Goal: Task Accomplishment & Management: Manage account settings

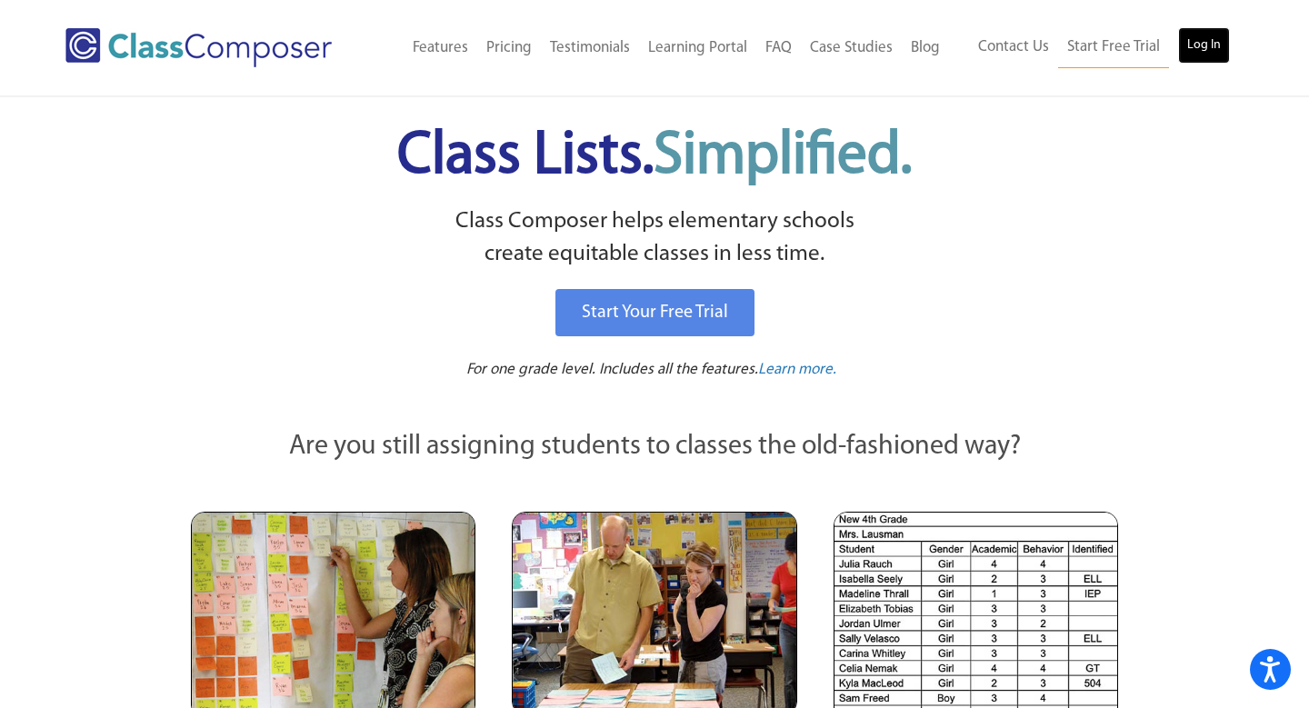
click at [1192, 36] on link "Log In" at bounding box center [1204, 45] width 52 height 36
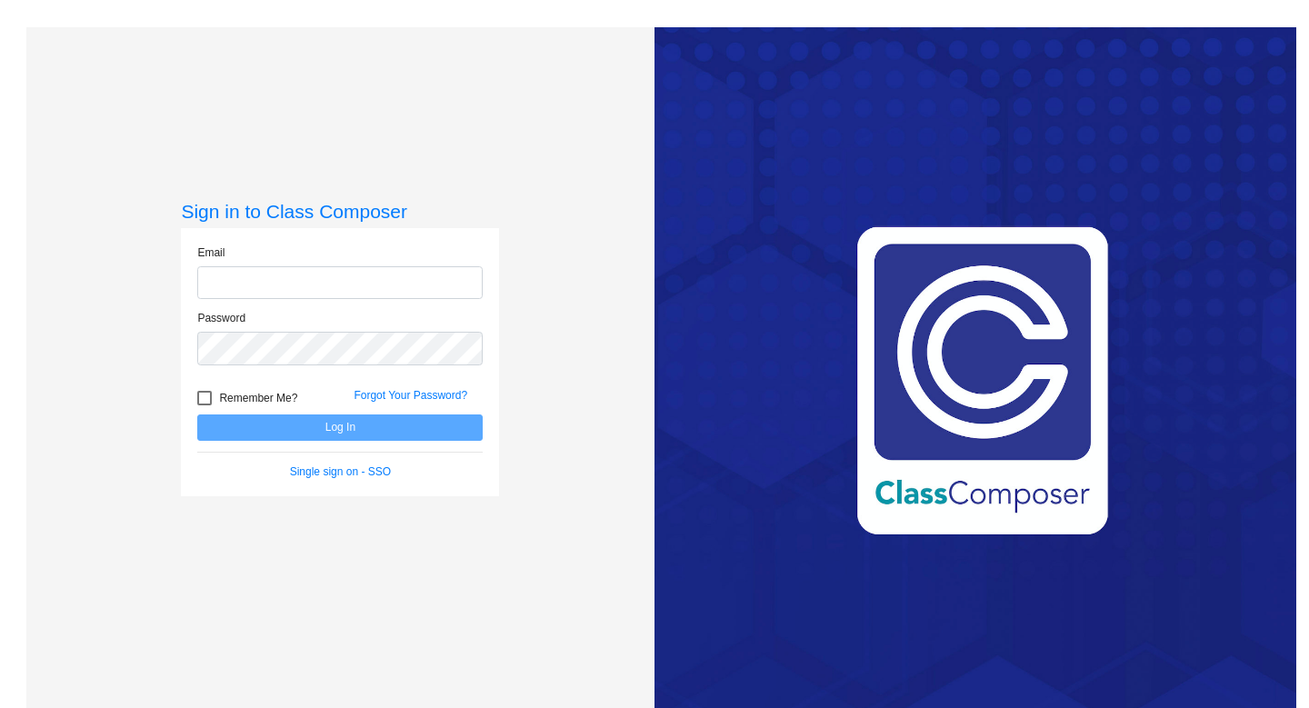
click at [304, 293] on input "email" at bounding box center [339, 283] width 285 height 34
type input "hknoop@montevideoschools.org"
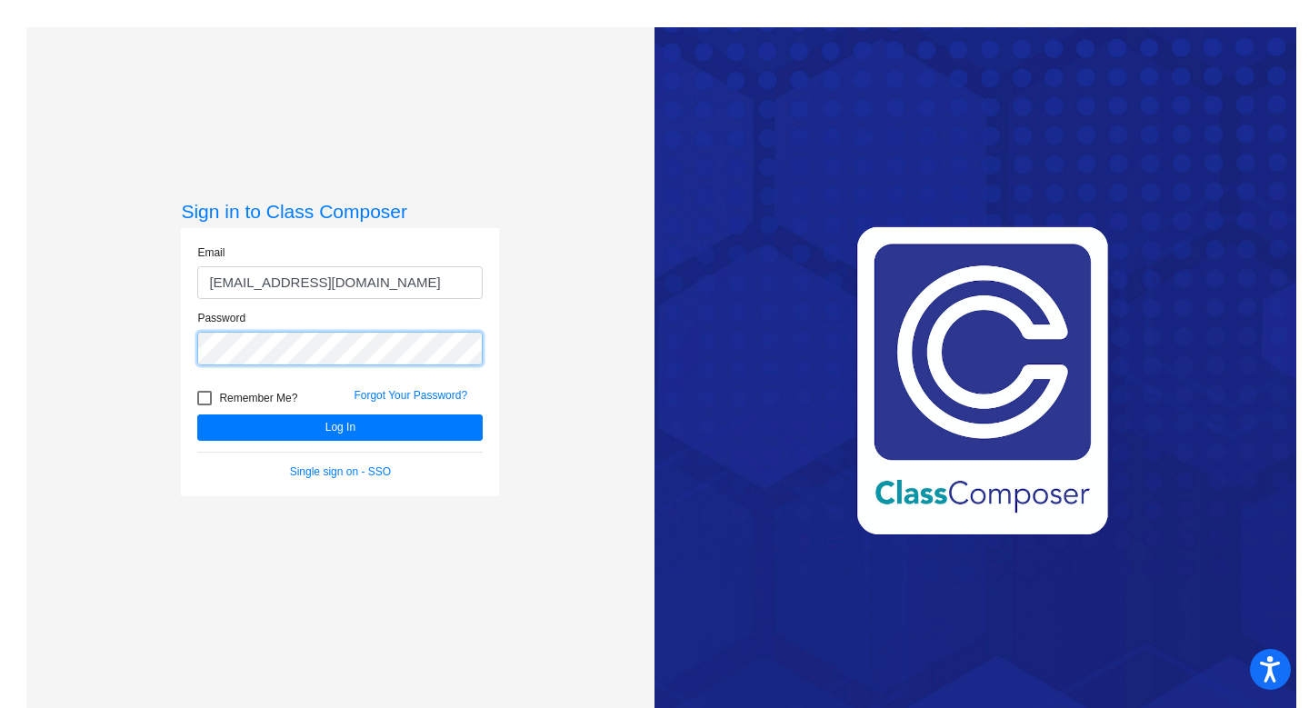
click at [197, 414] on button "Log In" at bounding box center [339, 427] width 285 height 26
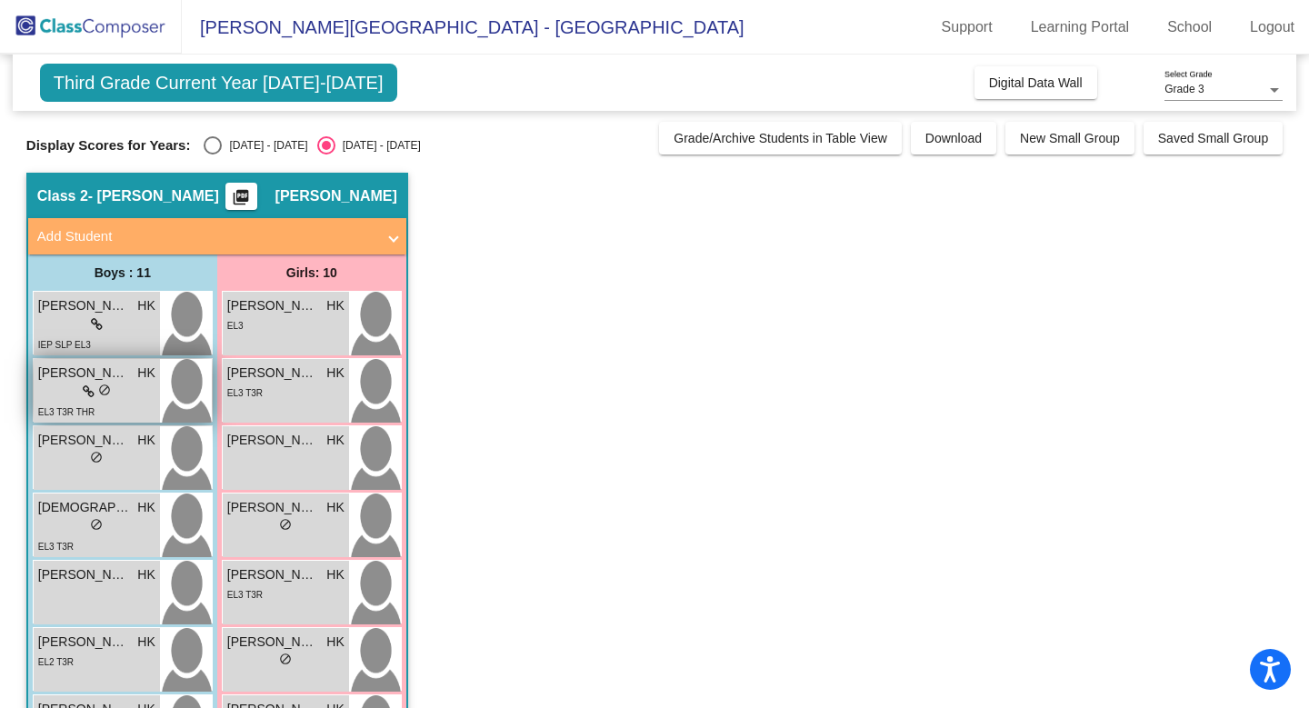
click at [124, 404] on div "EL3 T3R THR" at bounding box center [96, 411] width 117 height 19
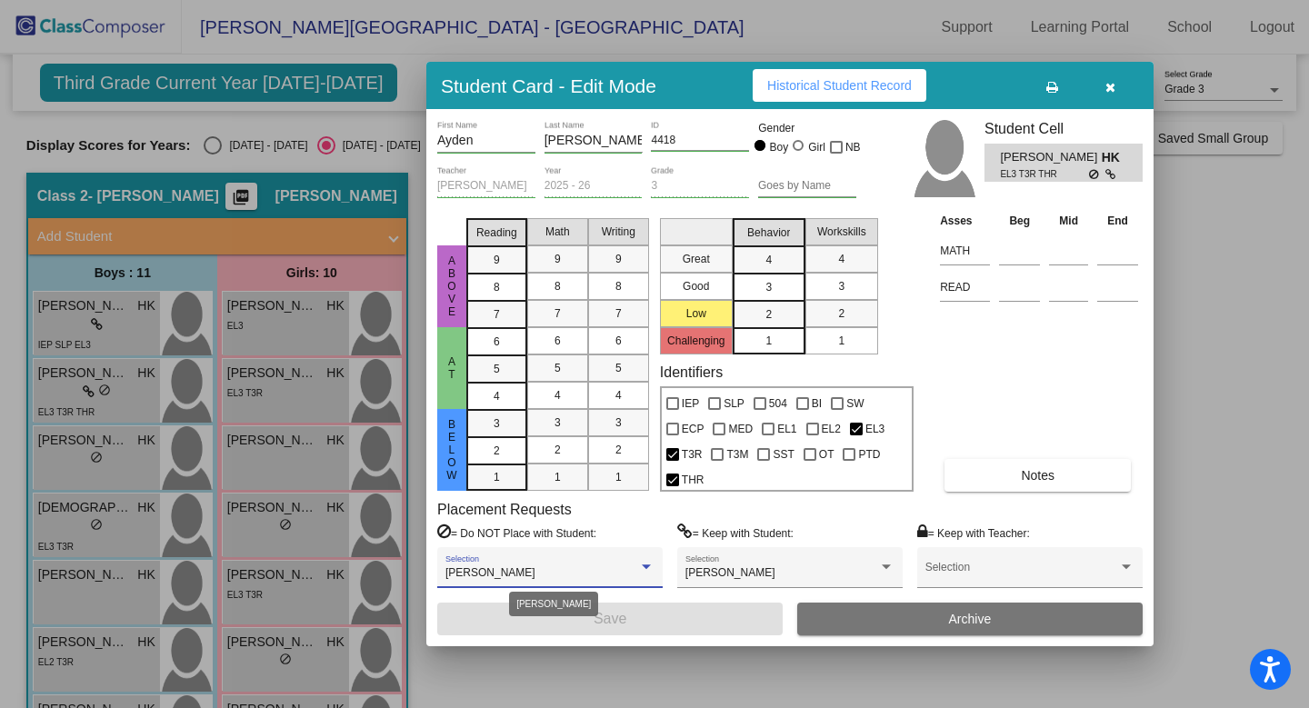
click at [523, 575] on span "Austin Slominski" at bounding box center [490, 572] width 90 height 13
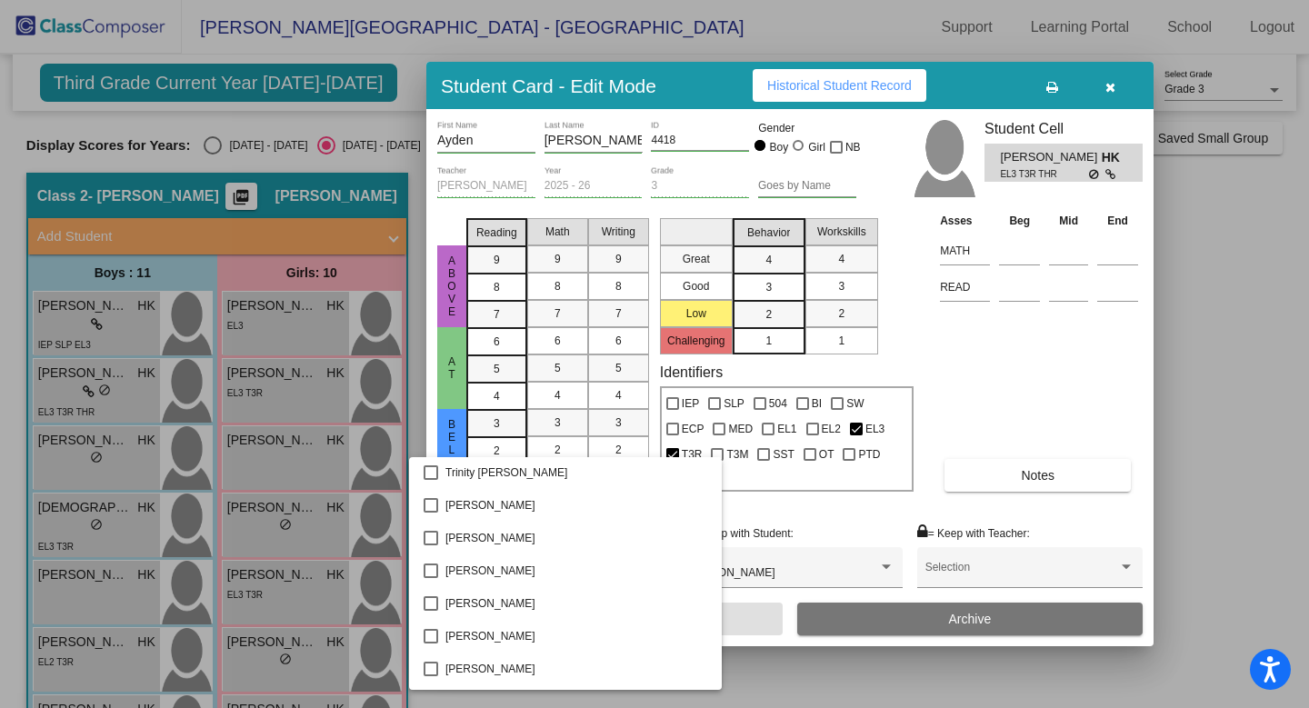
scroll to position [3333, 0]
click at [744, 674] on div at bounding box center [654, 354] width 1309 height 708
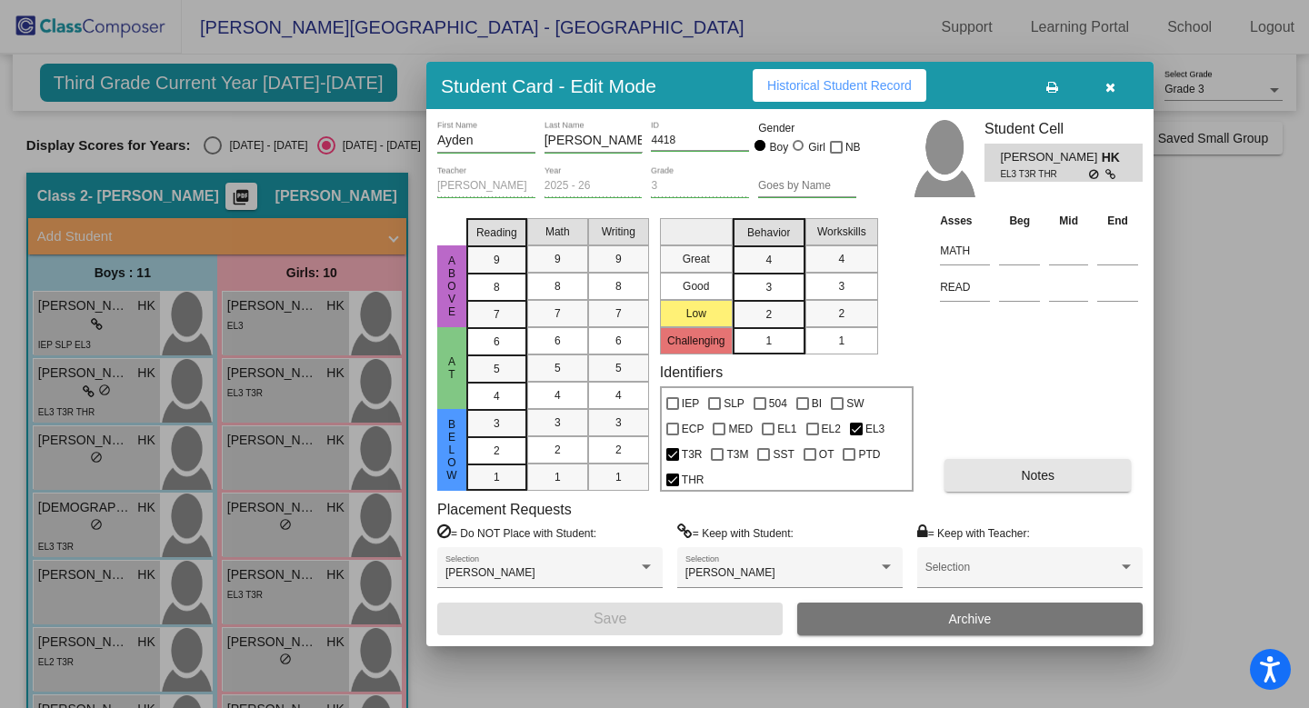
click at [963, 482] on button "Notes" at bounding box center [1037, 475] width 186 height 33
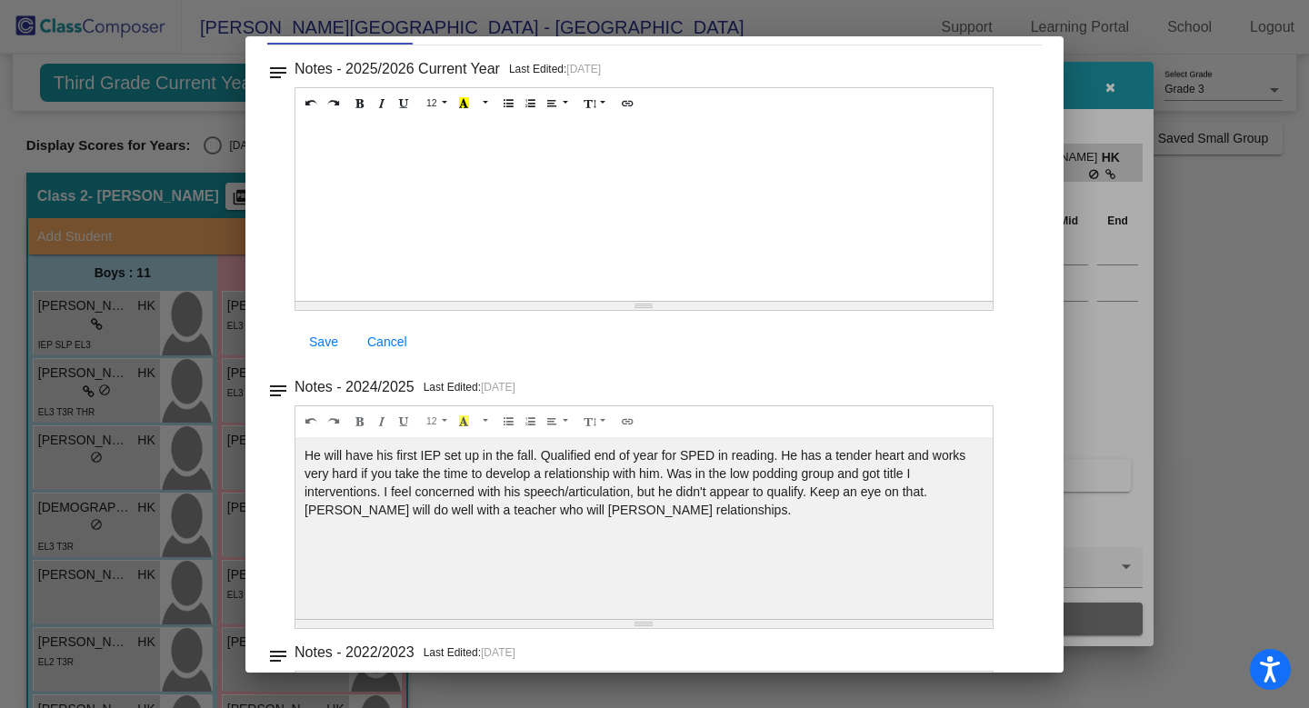
scroll to position [0, 0]
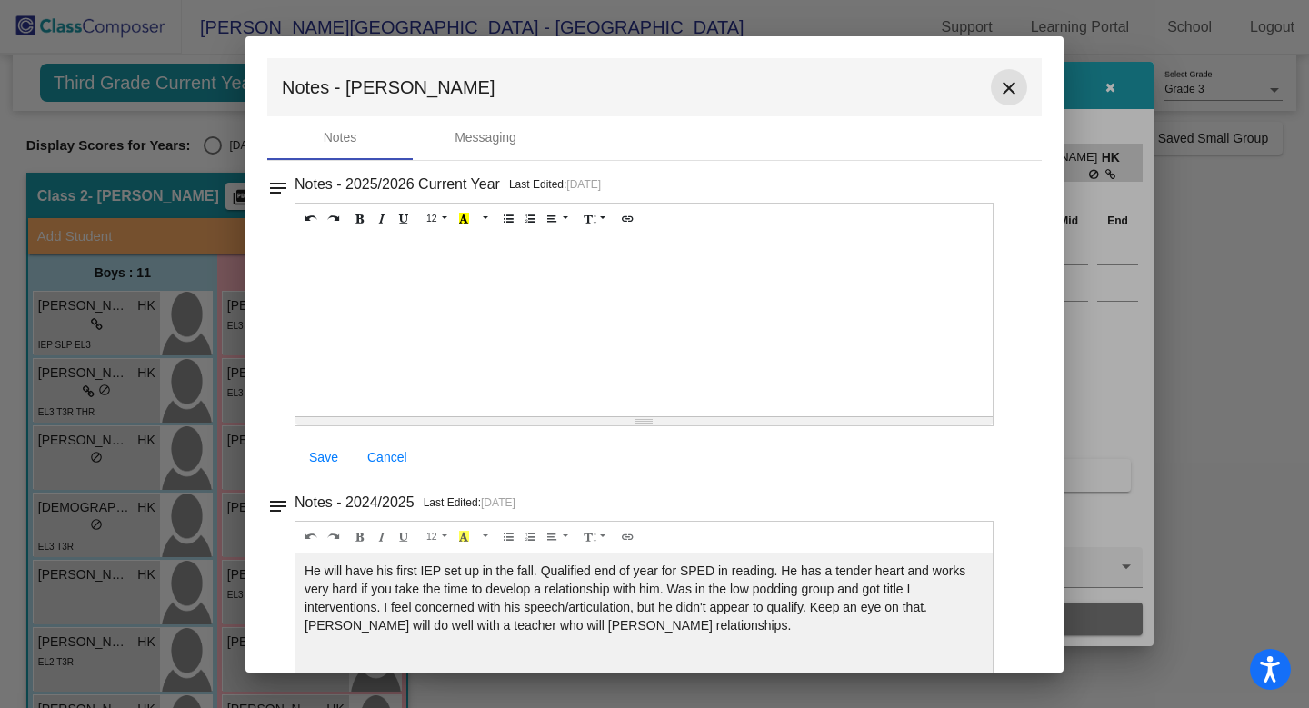
click at [998, 81] on mat-icon "close" at bounding box center [1009, 88] width 22 height 22
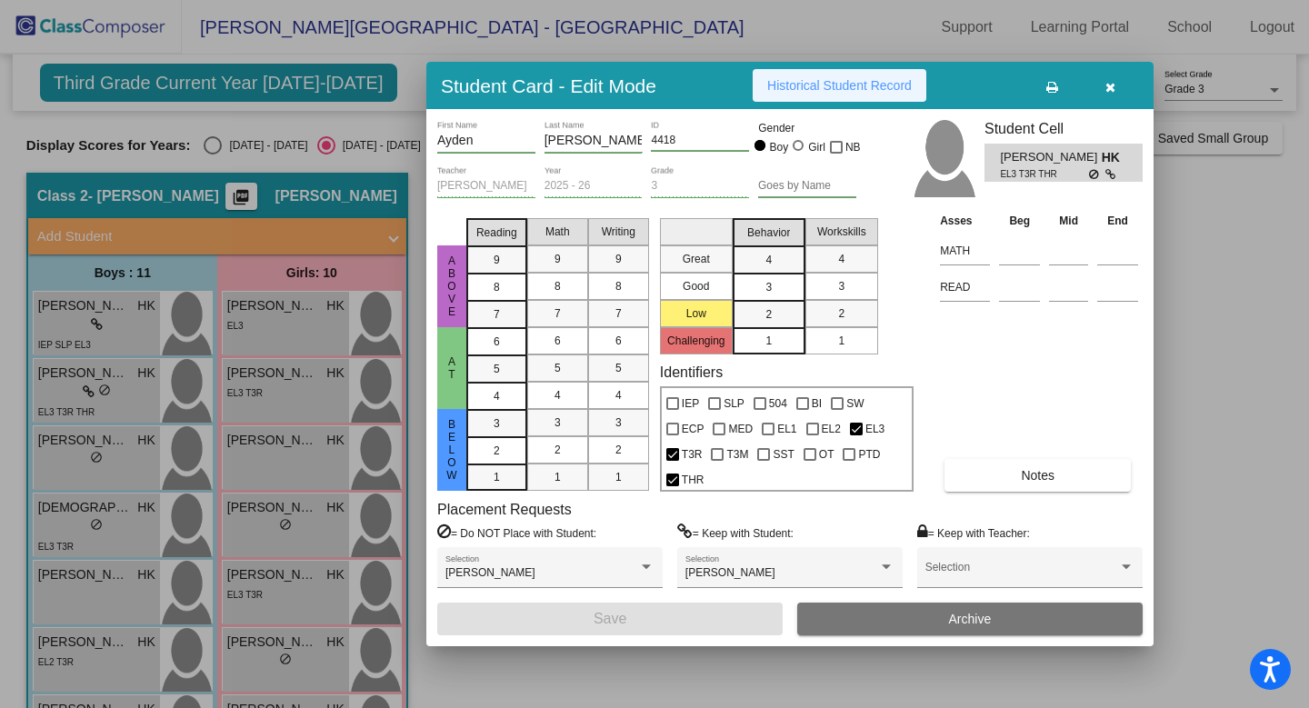
click at [822, 95] on button "Historical Student Record" at bounding box center [839, 85] width 174 height 33
click at [1112, 93] on icon "button" at bounding box center [1110, 87] width 10 height 13
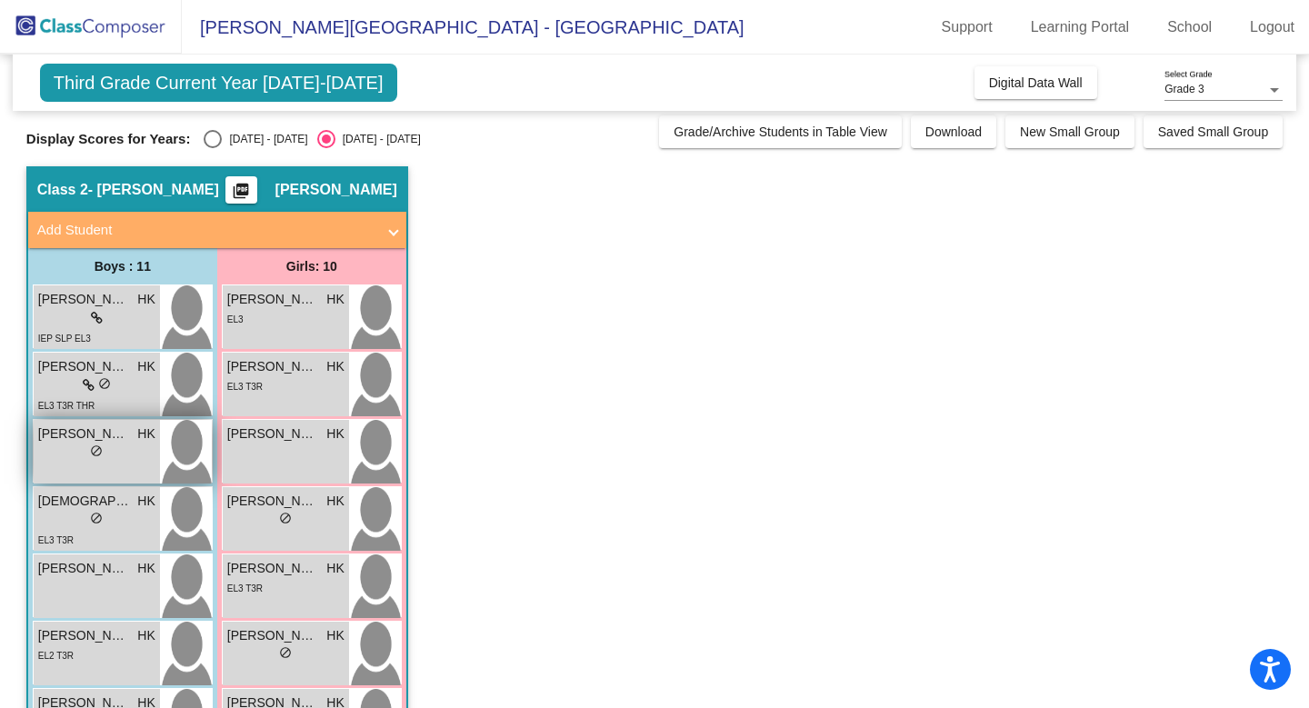
scroll to position [8, 0]
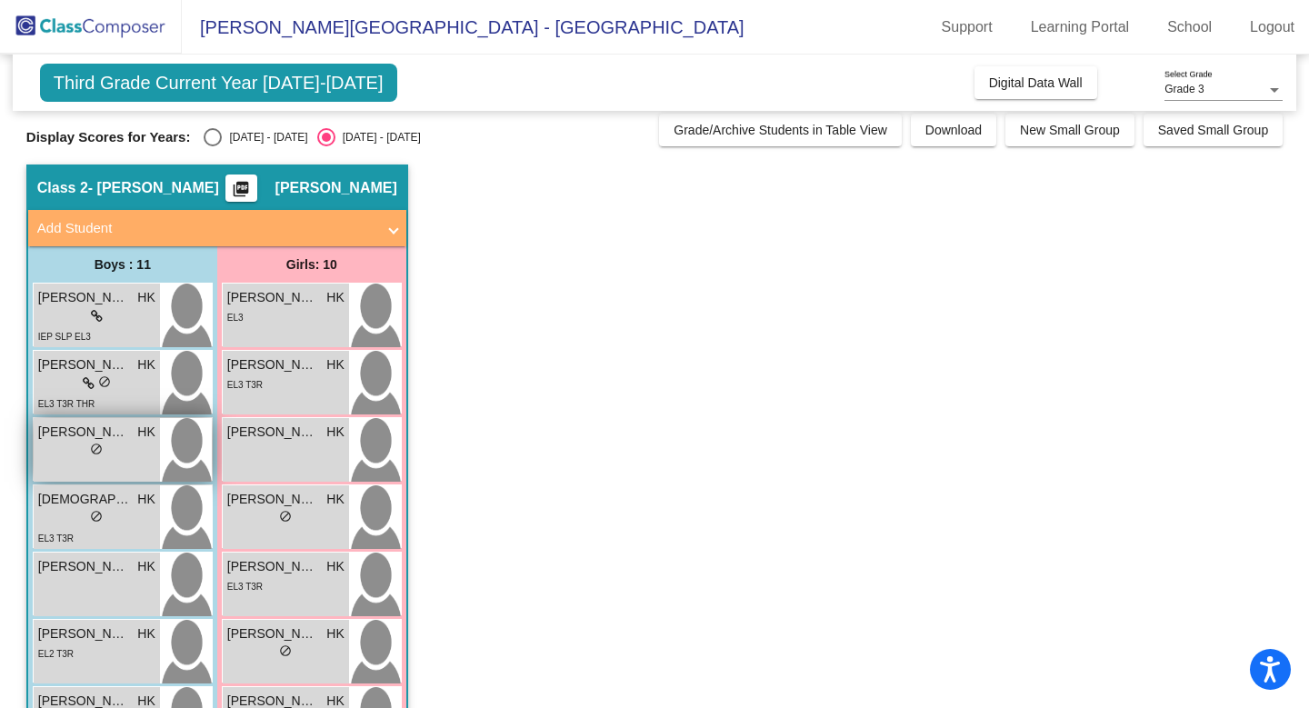
click at [96, 456] on div "lock do_not_disturb_alt" at bounding box center [96, 451] width 13 height 19
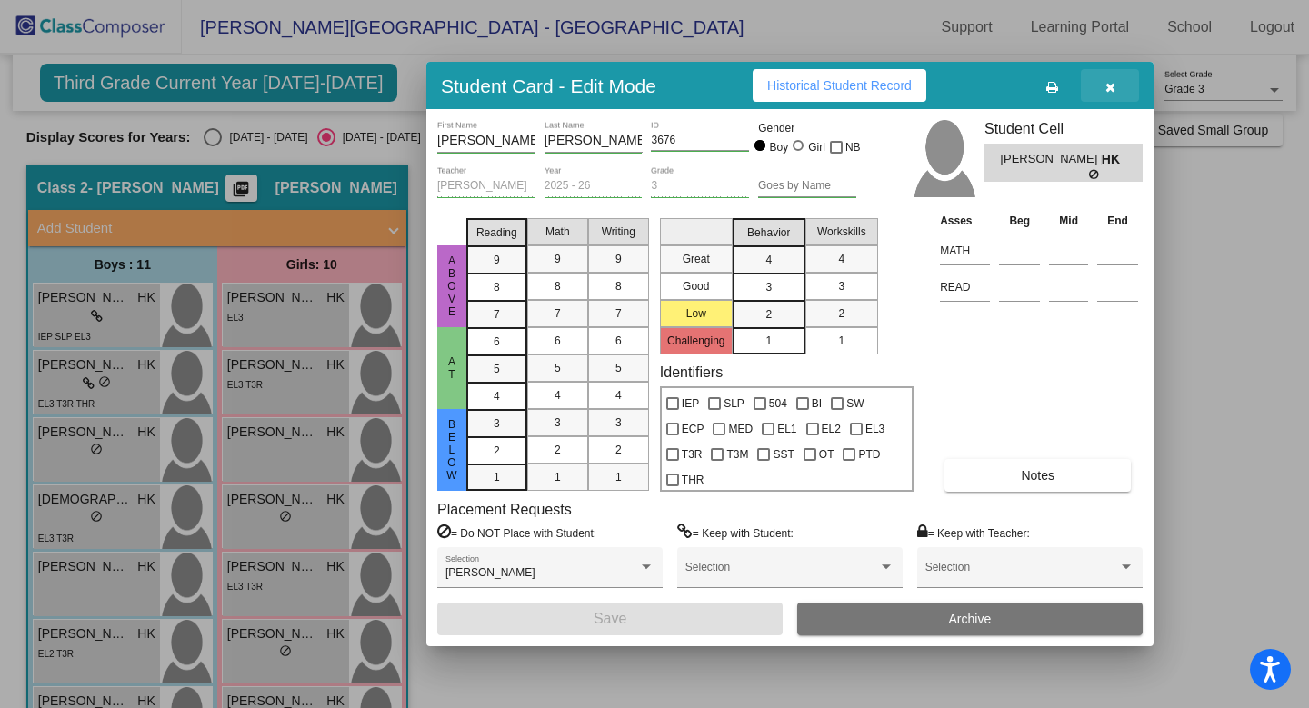
click at [1106, 85] on icon "button" at bounding box center [1110, 87] width 10 height 13
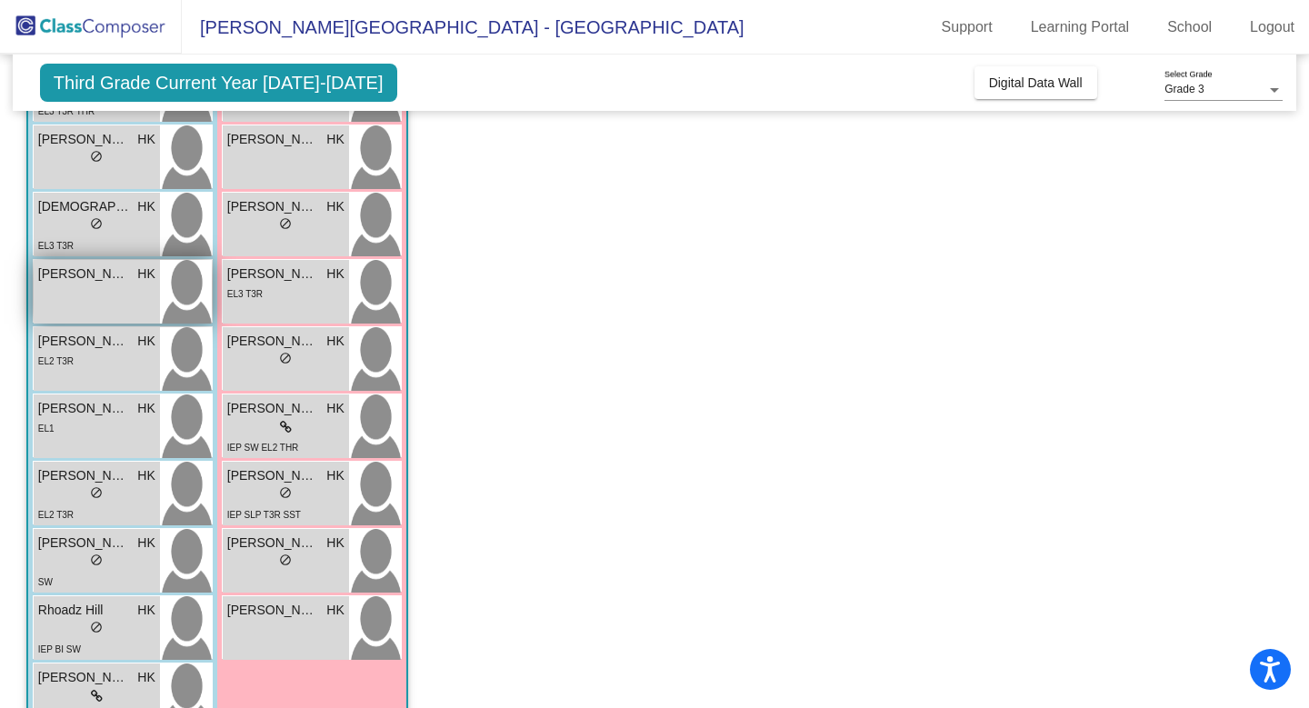
scroll to position [339, 0]
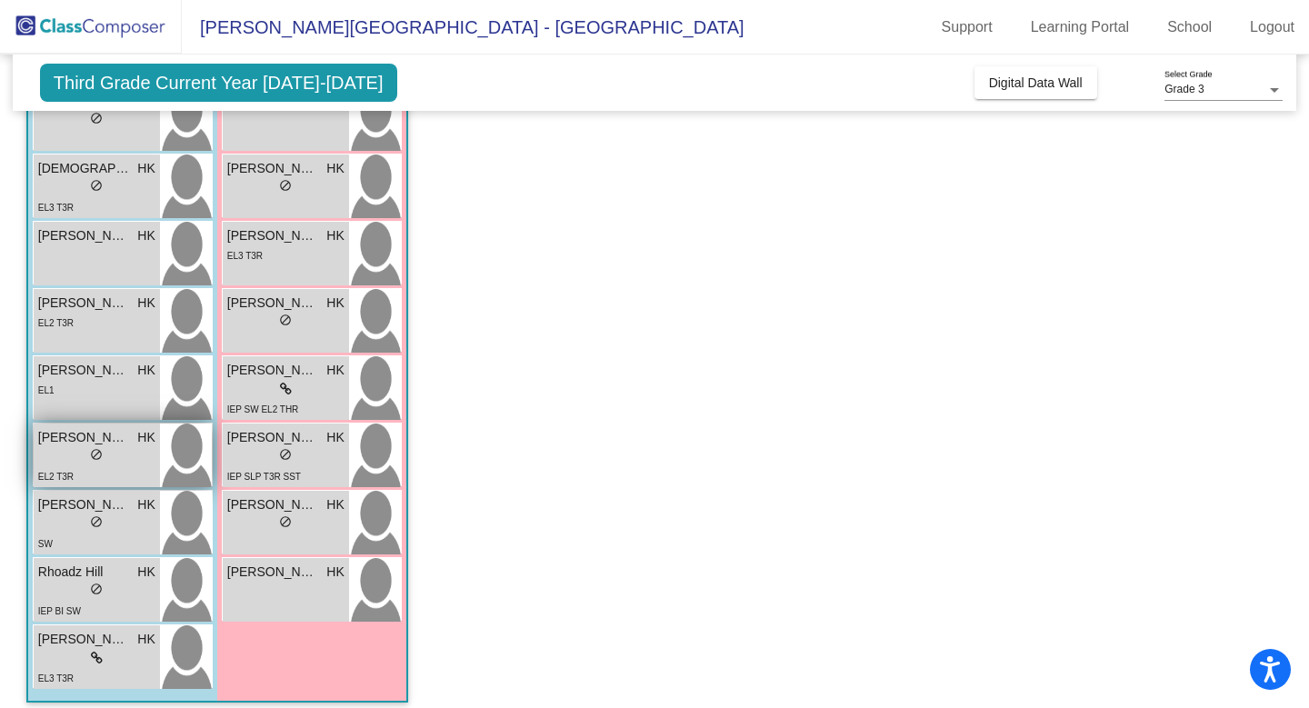
click at [72, 445] on span "Juan Gonzalez Iraheta" at bounding box center [83, 437] width 91 height 19
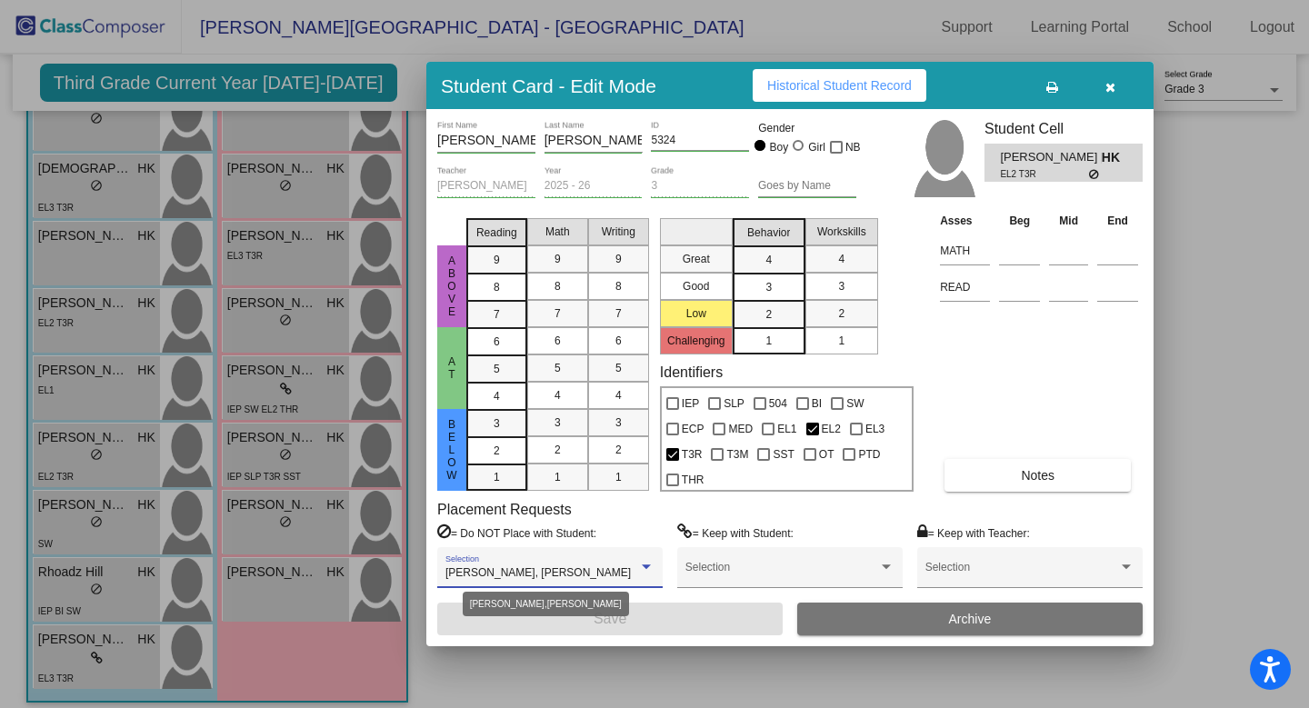
click at [645, 569] on div at bounding box center [646, 567] width 16 height 13
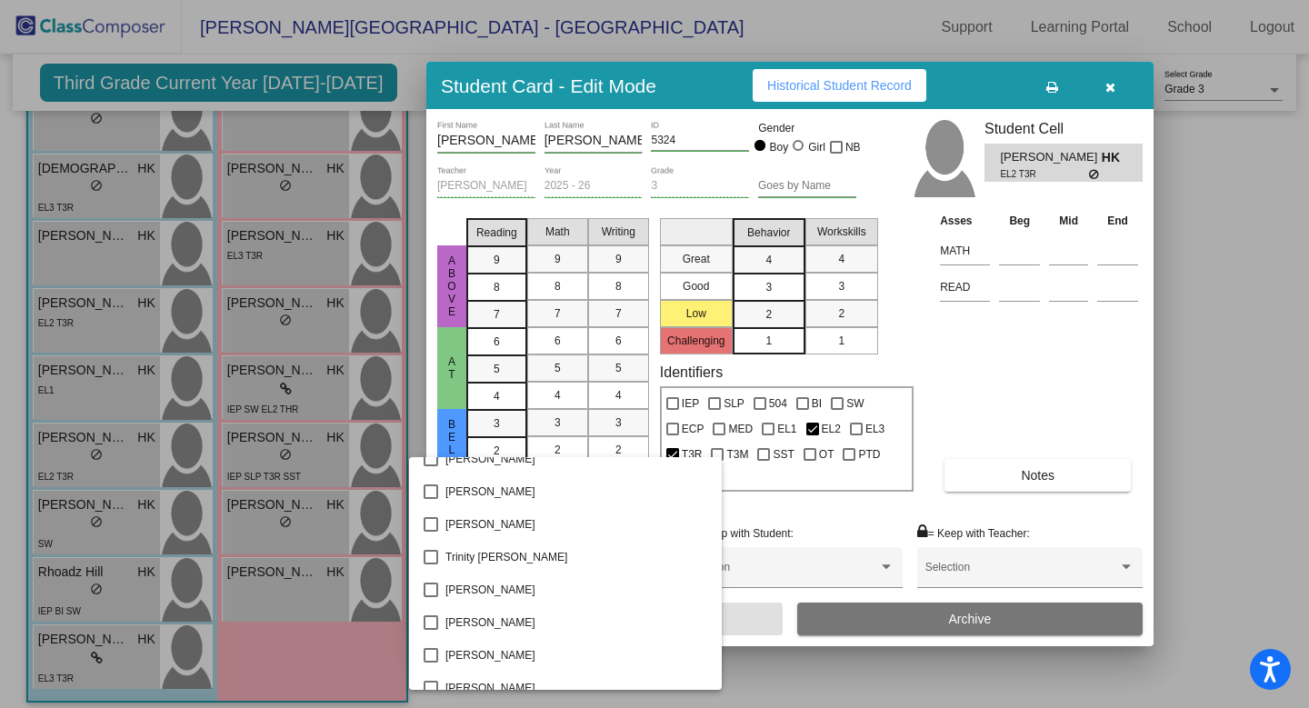
scroll to position [3366, 0]
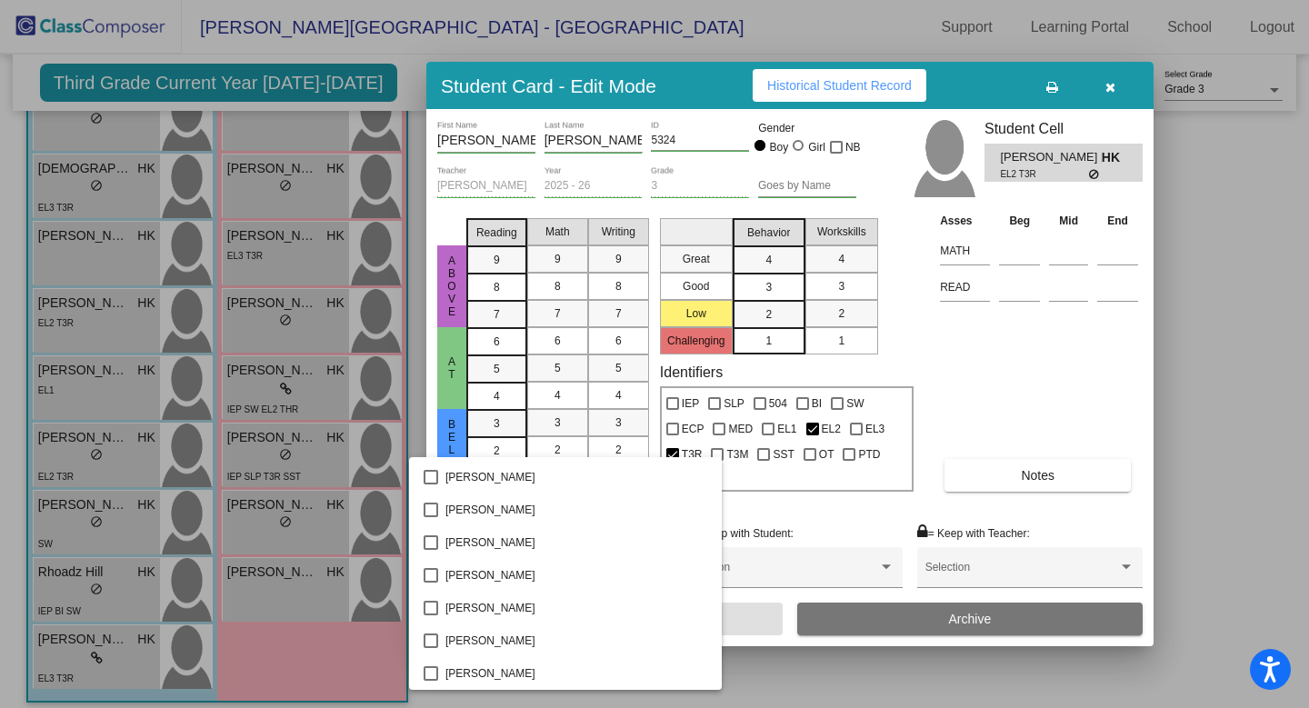
click at [809, 82] on div at bounding box center [654, 354] width 1309 height 708
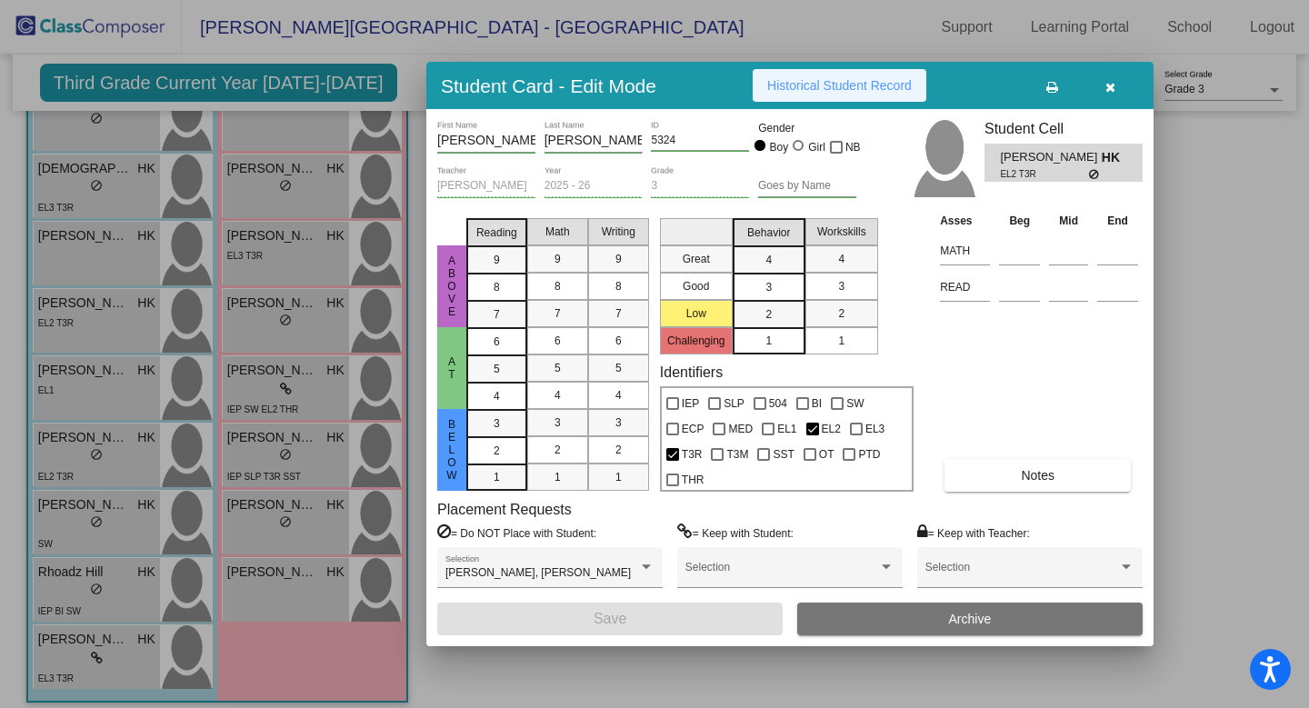
click at [809, 82] on span "Historical Student Record" at bounding box center [839, 85] width 144 height 15
